Goal: Information Seeking & Learning: Learn about a topic

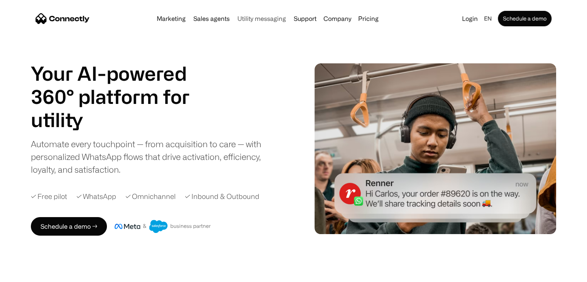
click at [278, 20] on link "Utility messaging" at bounding box center [261, 18] width 55 height 6
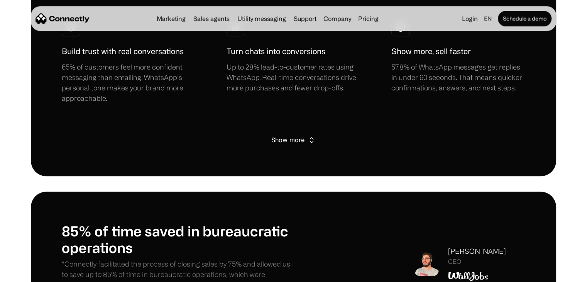
scroll to position [617, 0]
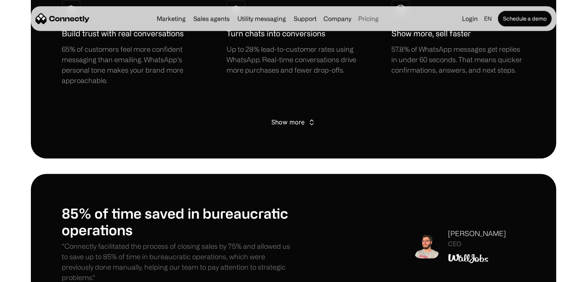
click at [368, 19] on link "Pricing" at bounding box center [368, 18] width 27 height 6
